Goal: Transaction & Acquisition: Book appointment/travel/reservation

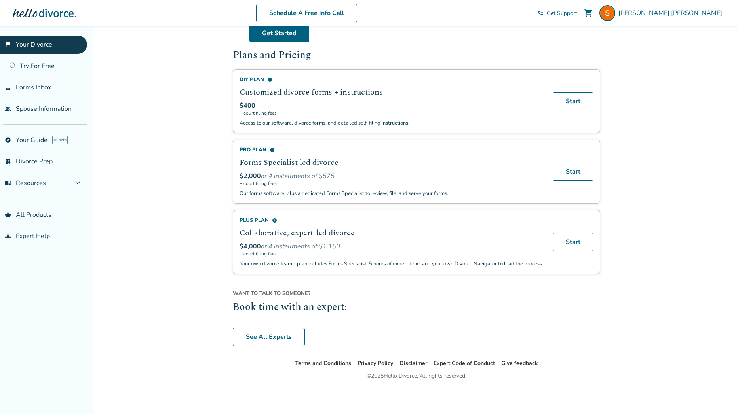
scroll to position [463, 0]
click at [250, 334] on link "See All Experts" at bounding box center [269, 337] width 72 height 18
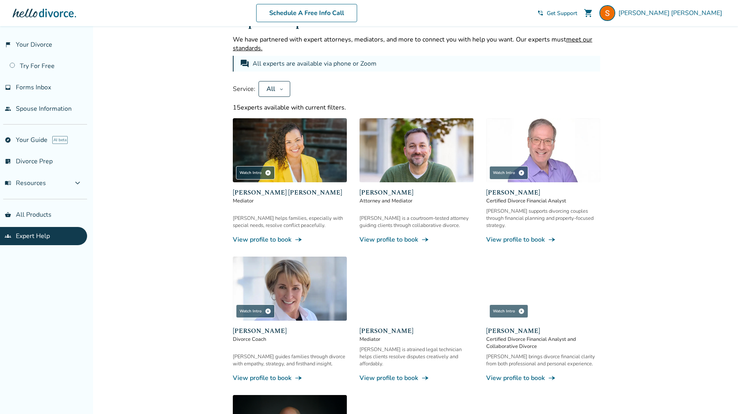
scroll to position [458, 0]
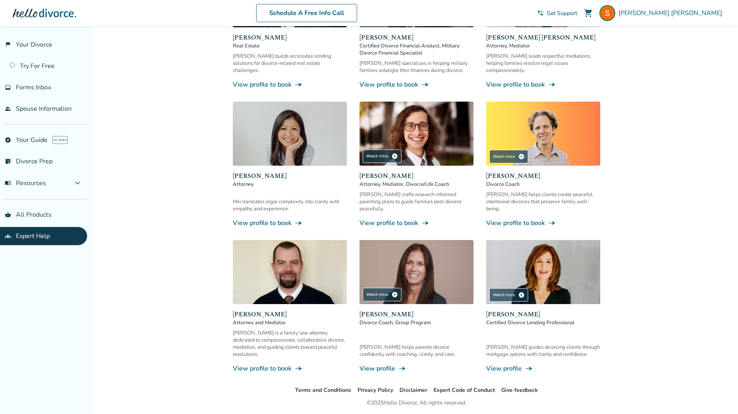
click at [274, 219] on link "View profile to book line_end_arrow_notch" at bounding box center [290, 223] width 114 height 9
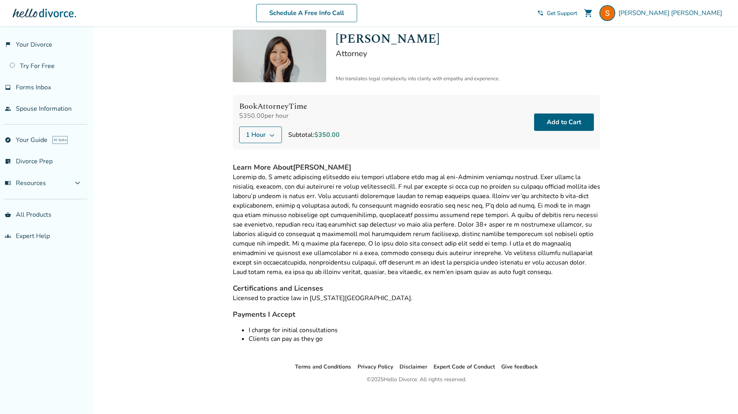
scroll to position [29, 0]
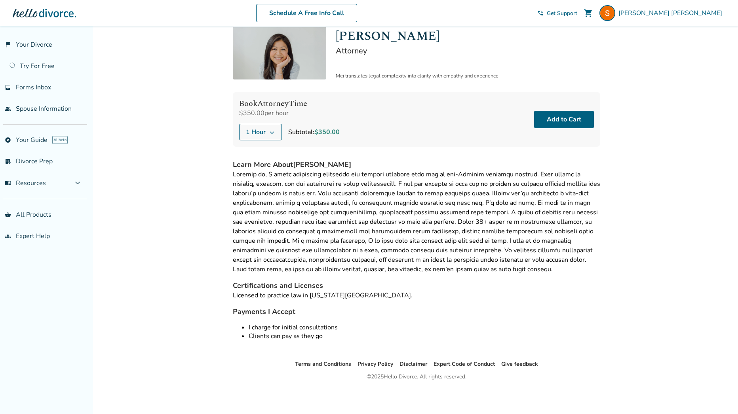
click at [265, 133] on span "1 Hour" at bounding box center [256, 131] width 20 height 9
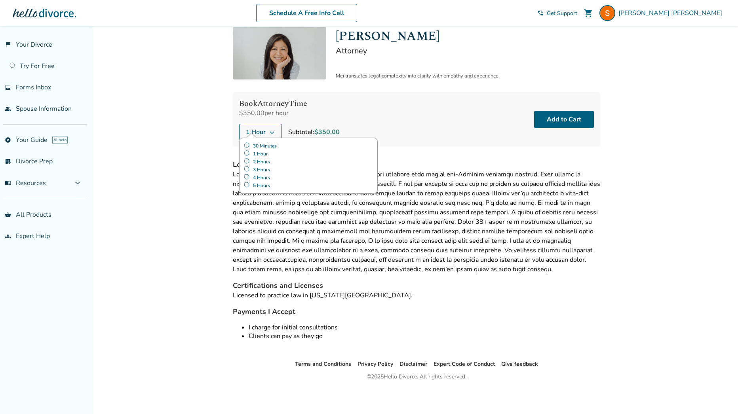
click at [263, 145] on label "30 Minutes" at bounding box center [308, 146] width 130 height 8
click at [435, 115] on div "Book Attorney Time $350.00 per hour 30 Minutes 30 Minutes 1 Hour 2 Hours 3 Hour…" at bounding box center [416, 119] width 367 height 55
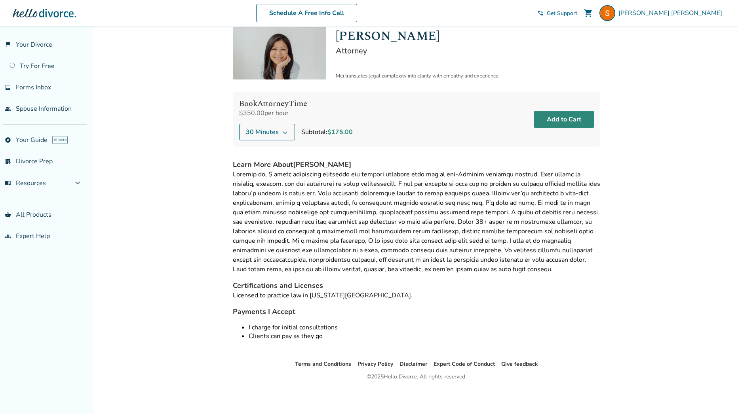
click at [570, 118] on button "Add to Cart" at bounding box center [564, 119] width 60 height 17
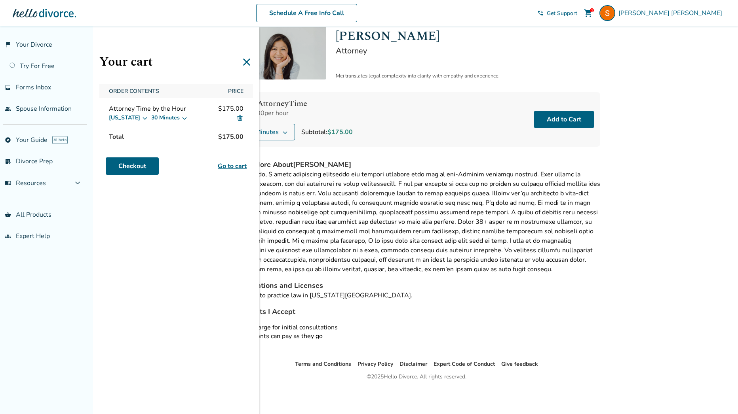
click at [247, 63] on icon at bounding box center [246, 62] width 7 height 7
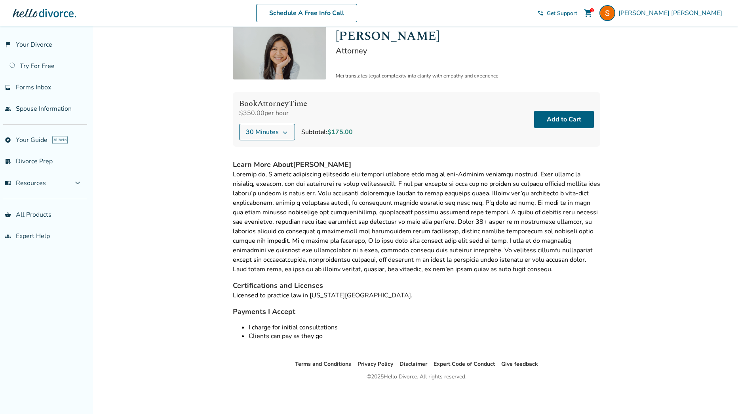
click at [480, 140] on div "Book Attorney Time $350.00 per hour 30 Minutes Subtotal: $175.00 Add to Cart" at bounding box center [416, 119] width 367 height 55
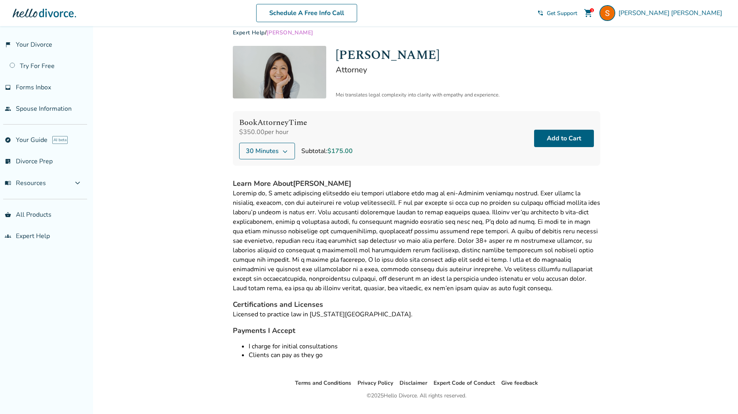
scroll to position [0, 0]
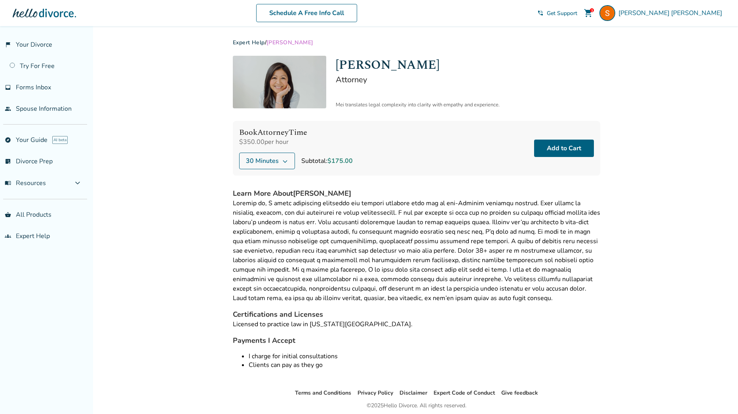
click at [594, 12] on div "1" at bounding box center [592, 10] width 4 height 4
